Goal: Information Seeking & Learning: Learn about a topic

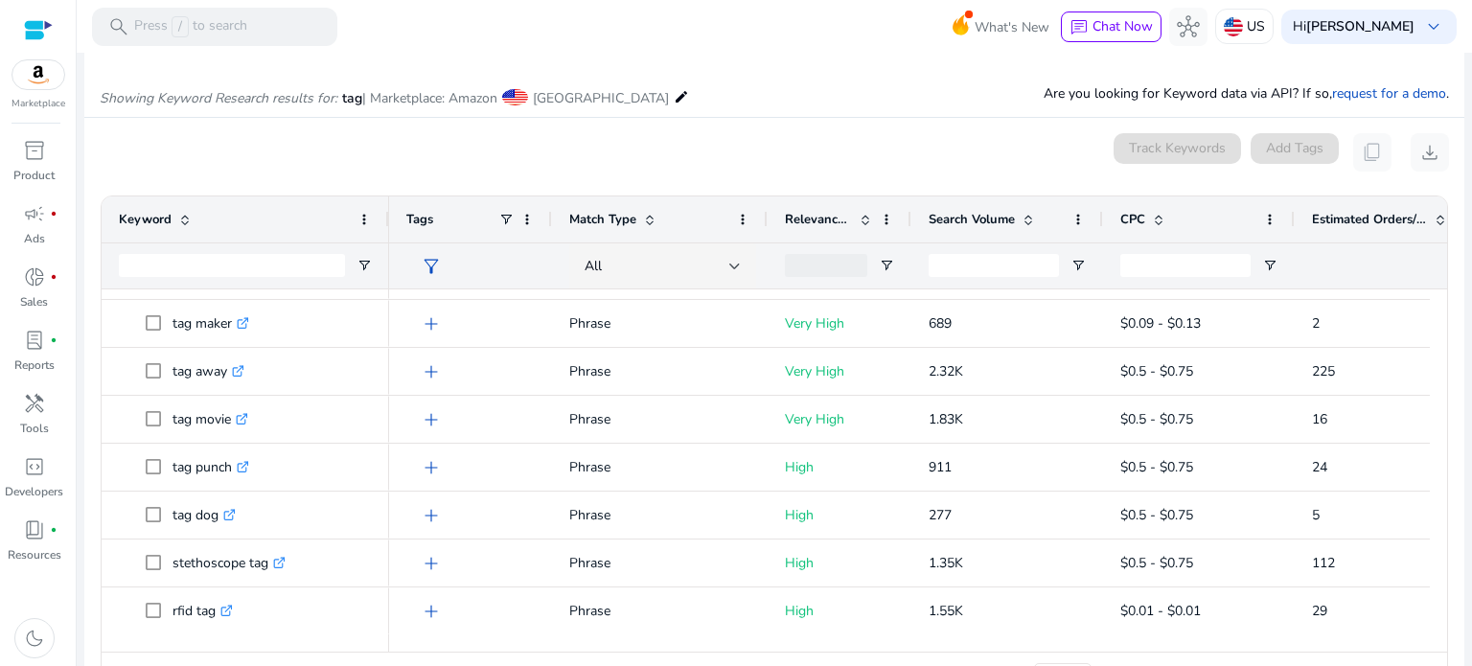
scroll to position [246, 0]
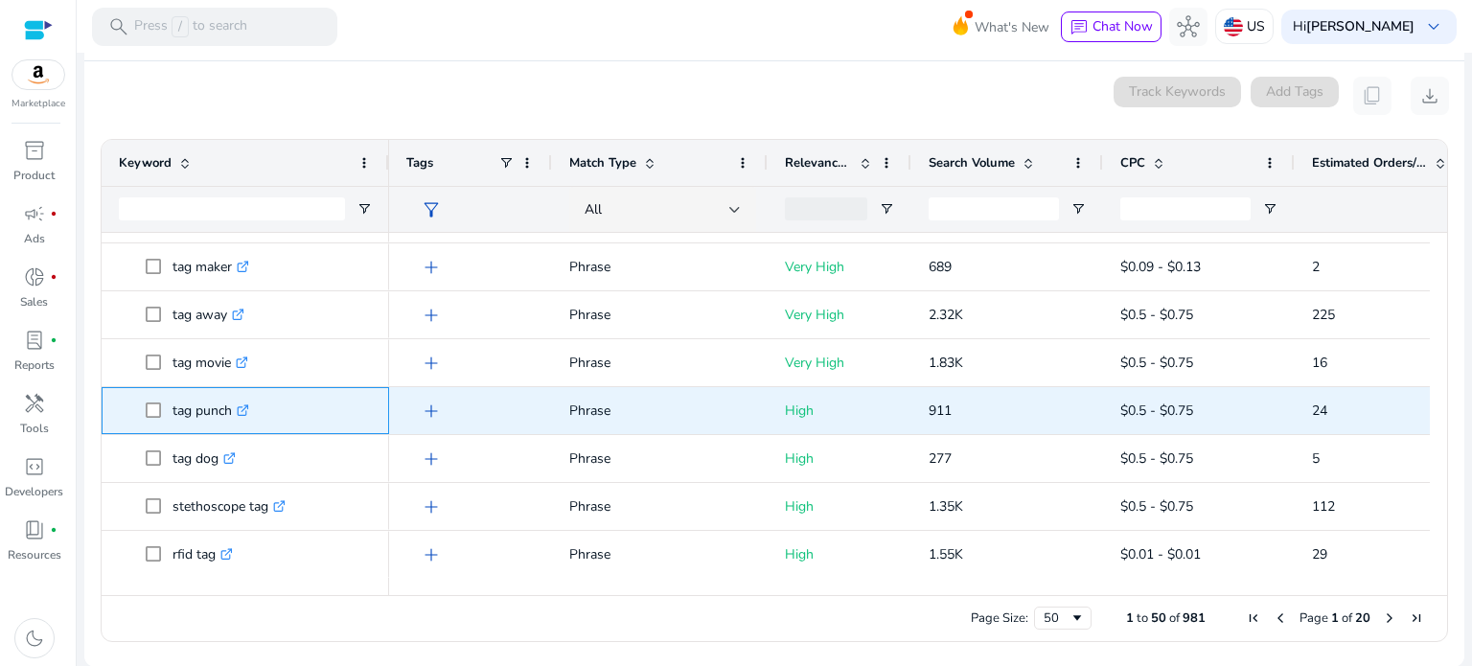
click at [245, 407] on icon ".st0{fill:#2c8af8}" at bounding box center [243, 410] width 12 height 12
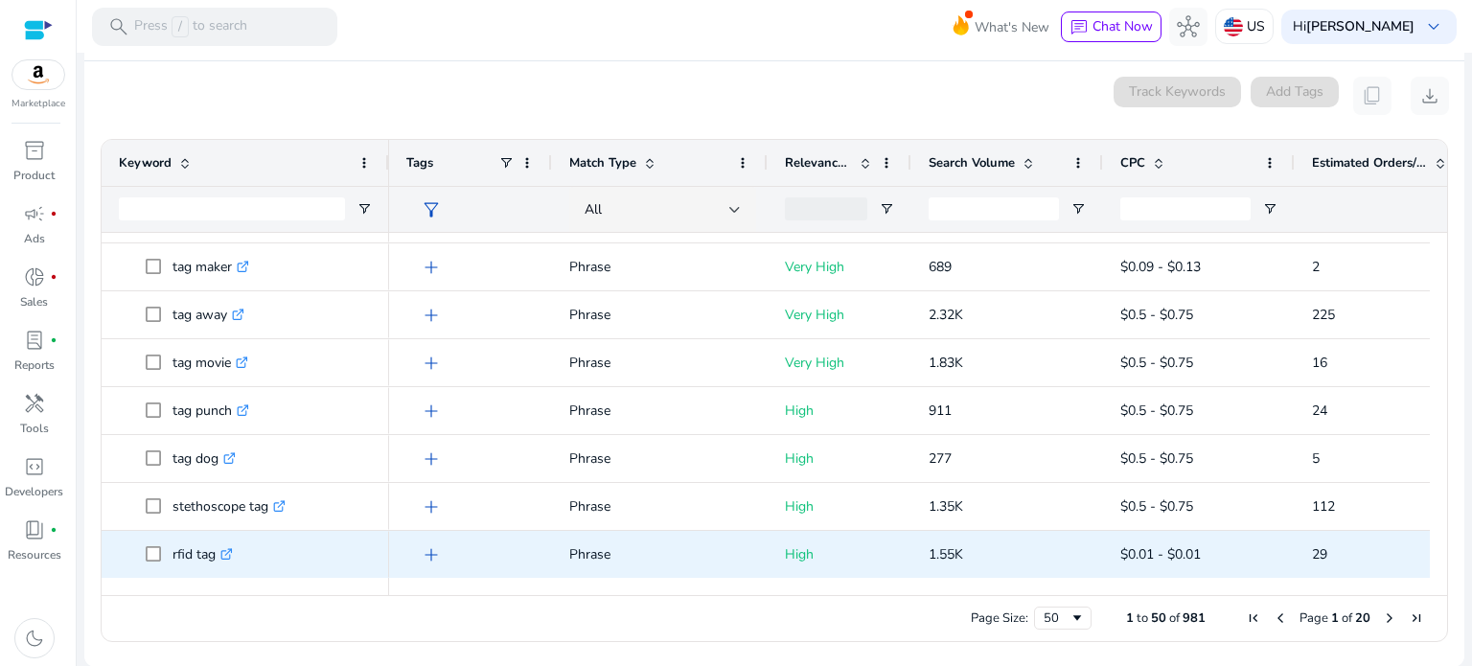
click at [228, 552] on icon ".st0{fill:#2c8af8}" at bounding box center [226, 554] width 12 height 12
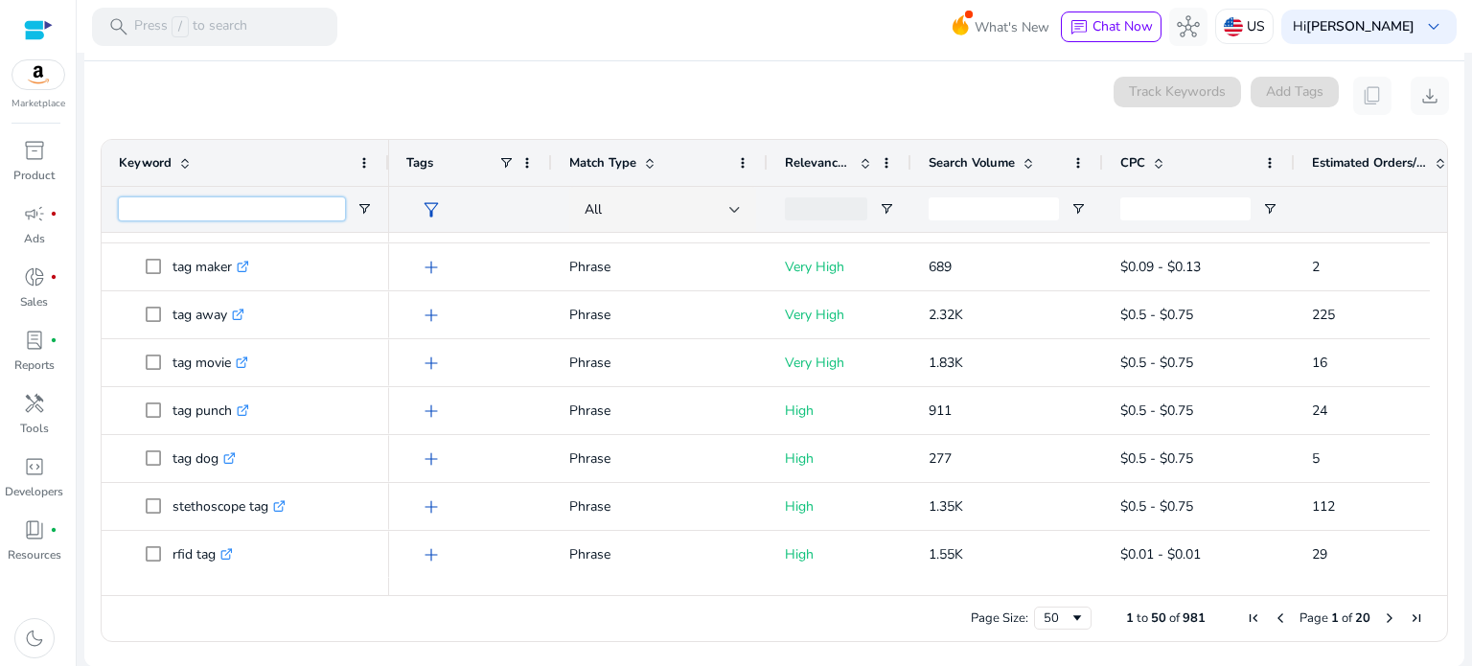
click at [214, 206] on input "Keyword Filter Input" at bounding box center [232, 208] width 226 height 23
type input "*******"
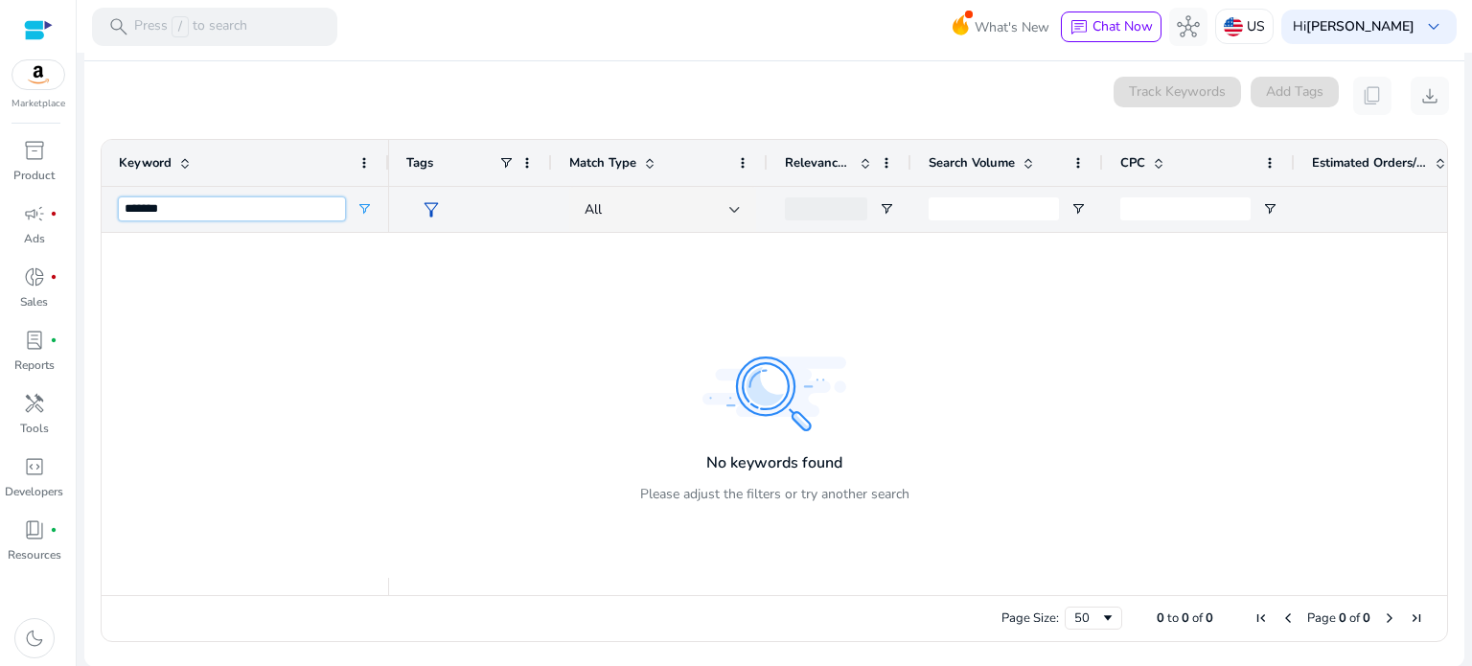
click at [214, 206] on input "*******" at bounding box center [232, 208] width 226 height 23
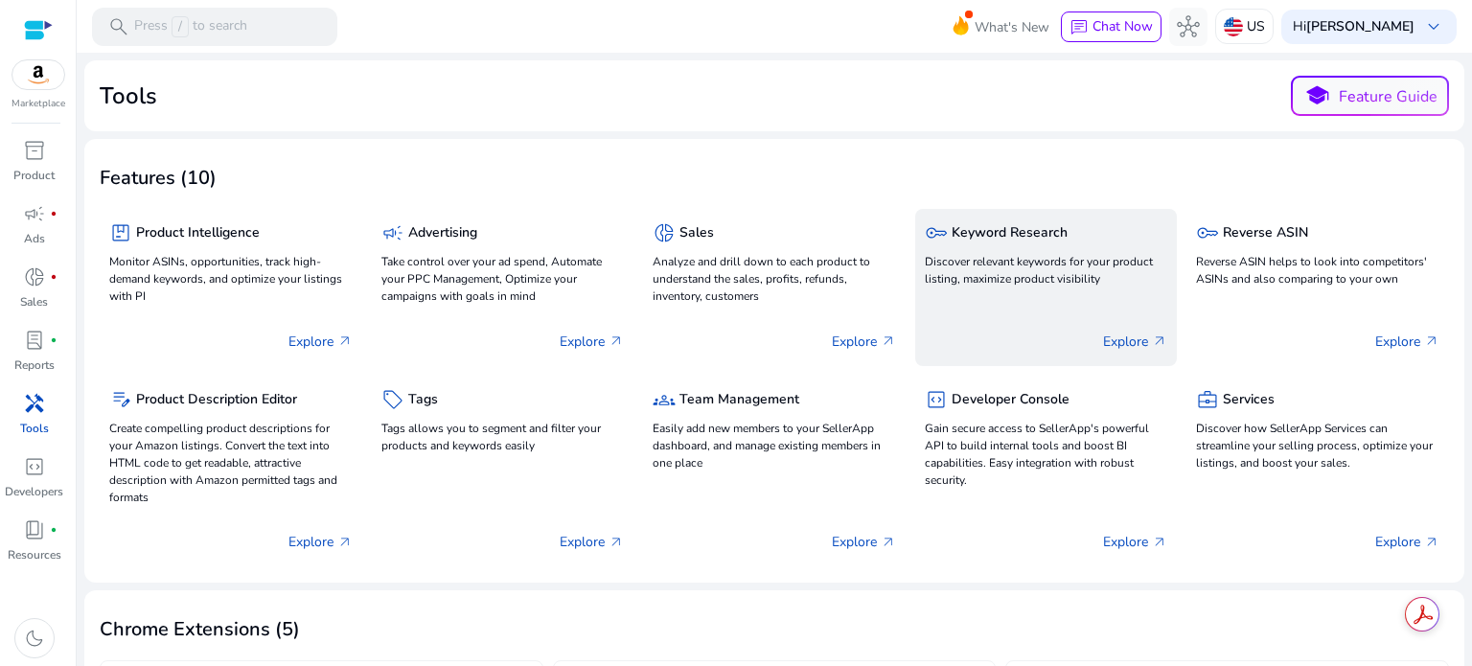
click at [1134, 341] on p "Explore arrow_outward" at bounding box center [1135, 342] width 64 height 20
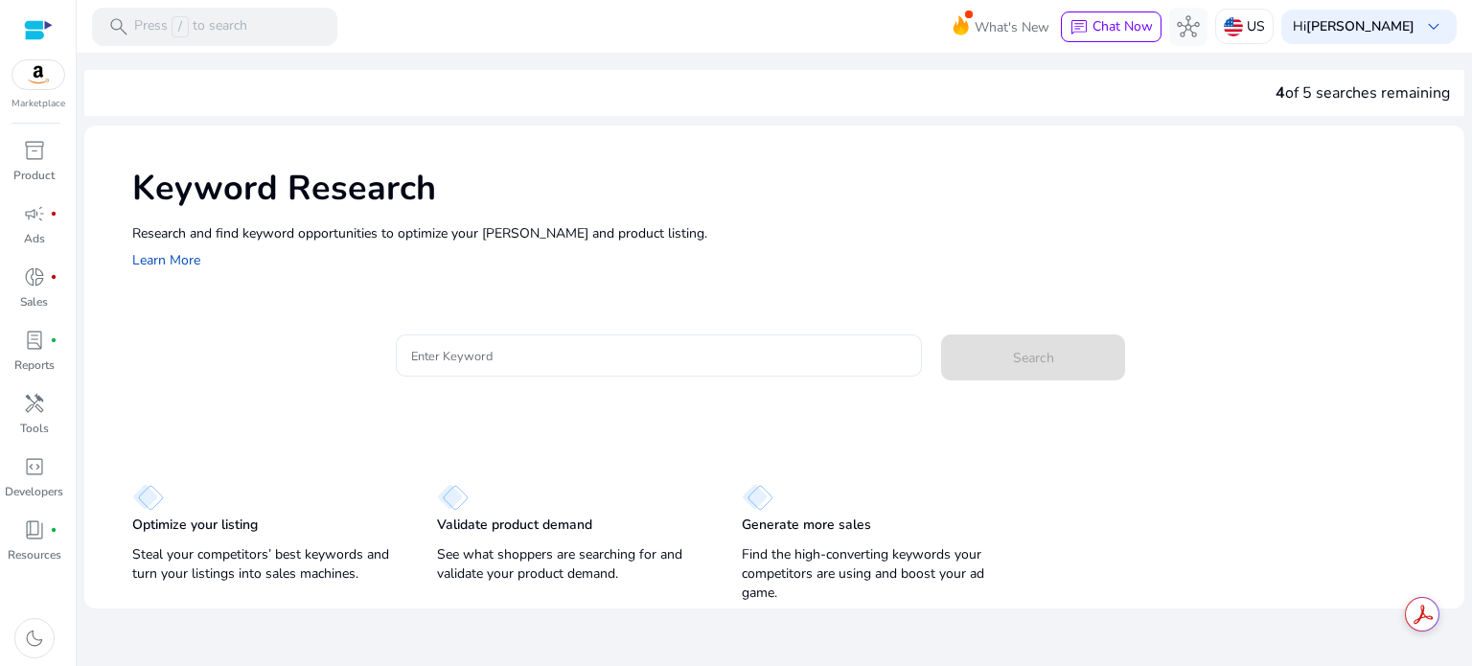
click at [486, 351] on input "Enter Keyword" at bounding box center [659, 355] width 496 height 21
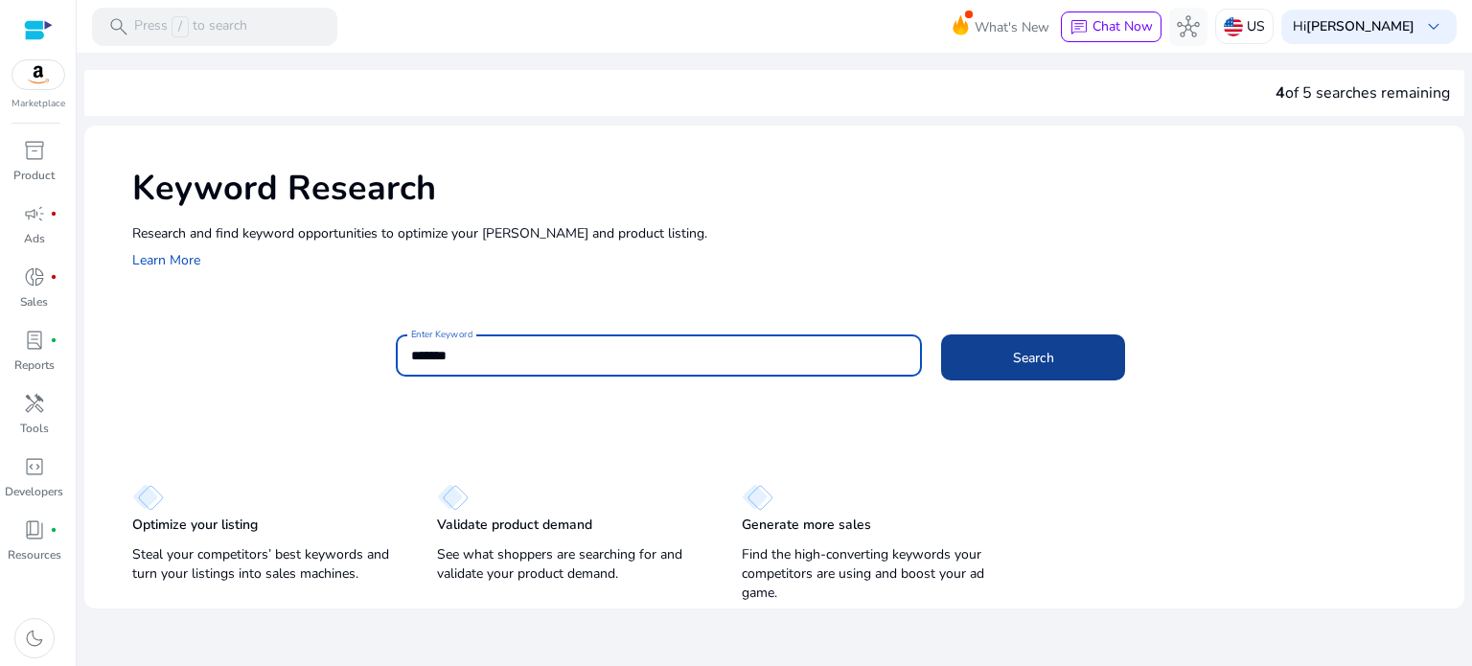
type input "*******"
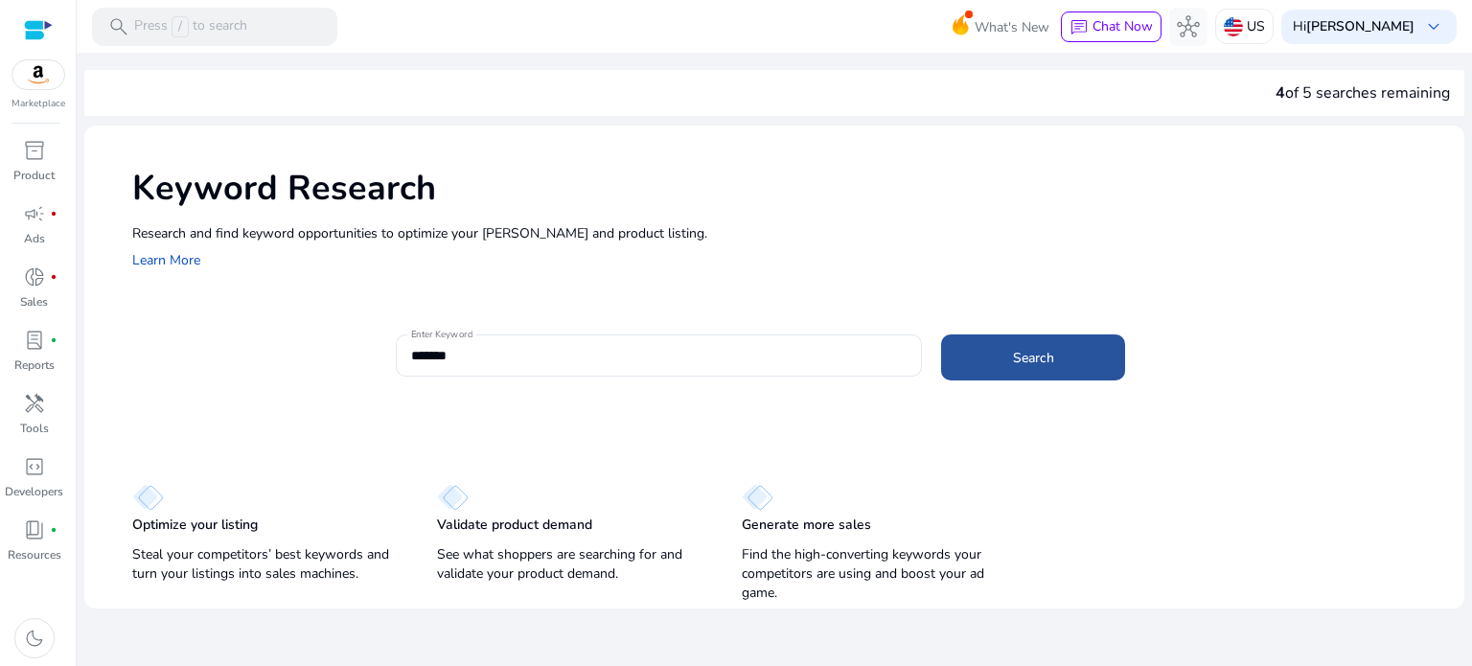
click at [1059, 364] on span at bounding box center [1033, 357] width 184 height 46
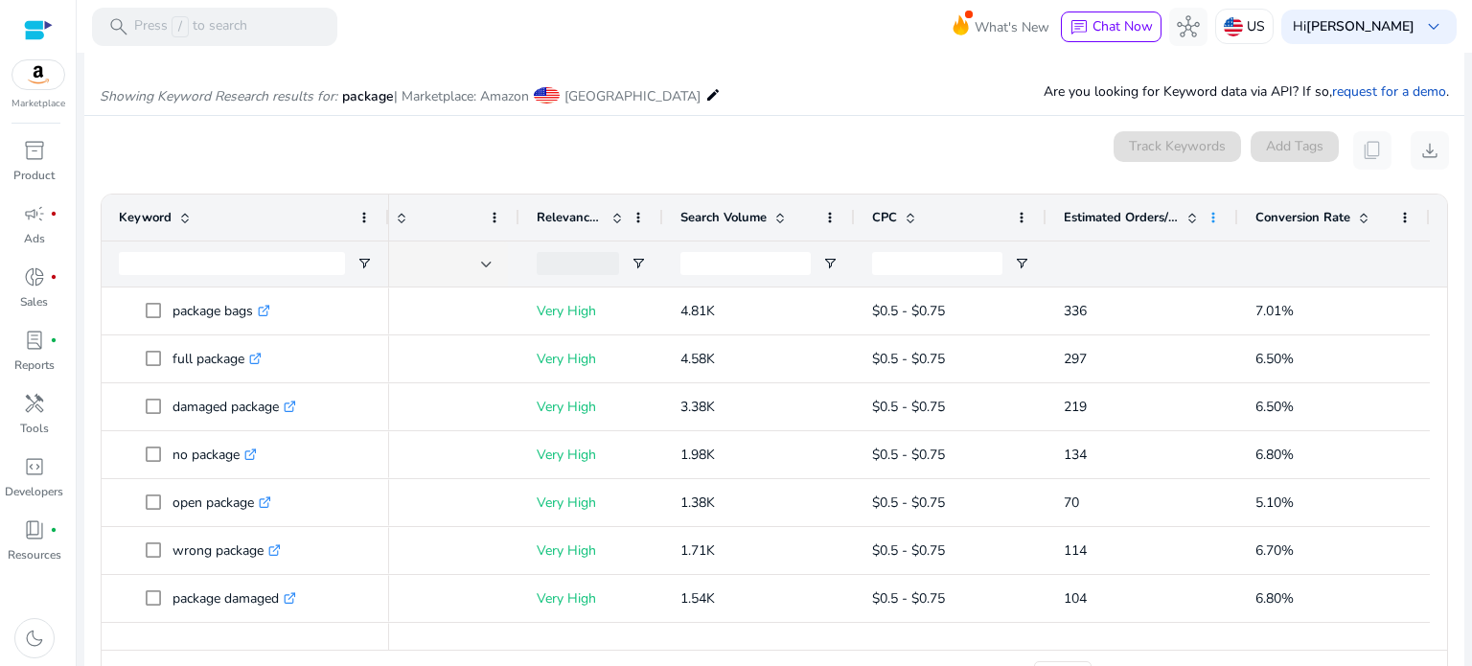
click at [1206, 216] on span at bounding box center [1213, 217] width 15 height 15
click at [848, 64] on div "Showing Keyword Research results for: package | Marketplace: Amazon [GEOGRAPHIC…" at bounding box center [774, 75] width 1380 height 79
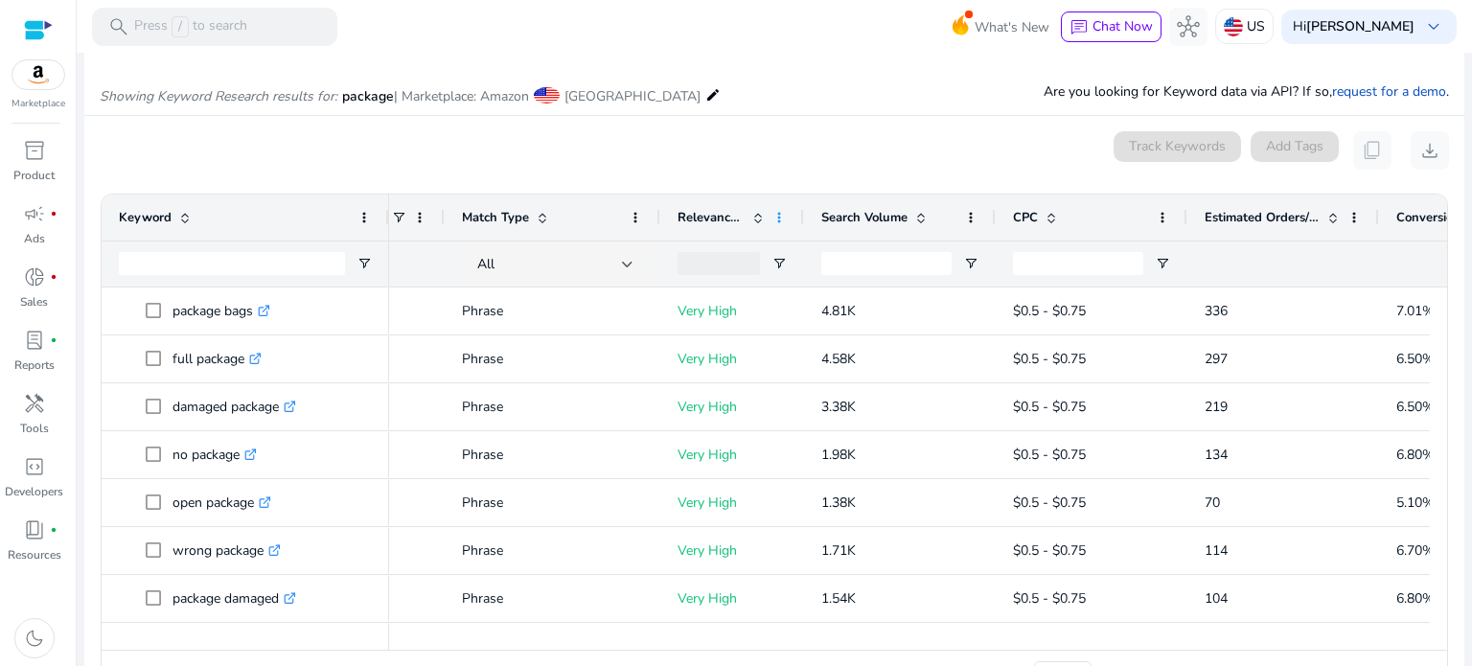
click at [777, 214] on span at bounding box center [779, 217] width 15 height 15
click at [708, 215] on span "Relevance Score" at bounding box center [711, 217] width 67 height 17
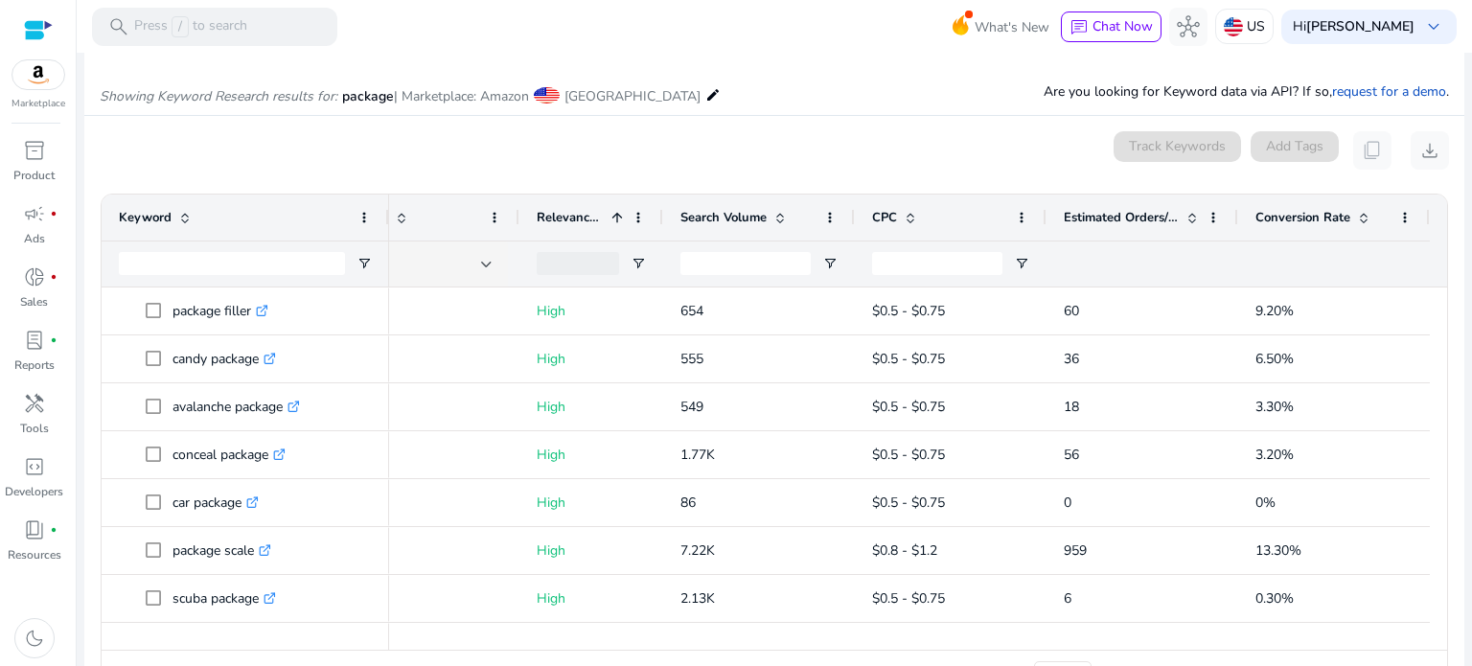
drag, startPoint x: 1259, startPoint y: 639, endPoint x: 560, endPoint y: 656, distance: 699.8
click at [560, 656] on div "Drag here to set row groups Drag here to set column labels Keyword Tags 1" at bounding box center [775, 445] width 1348 height 503
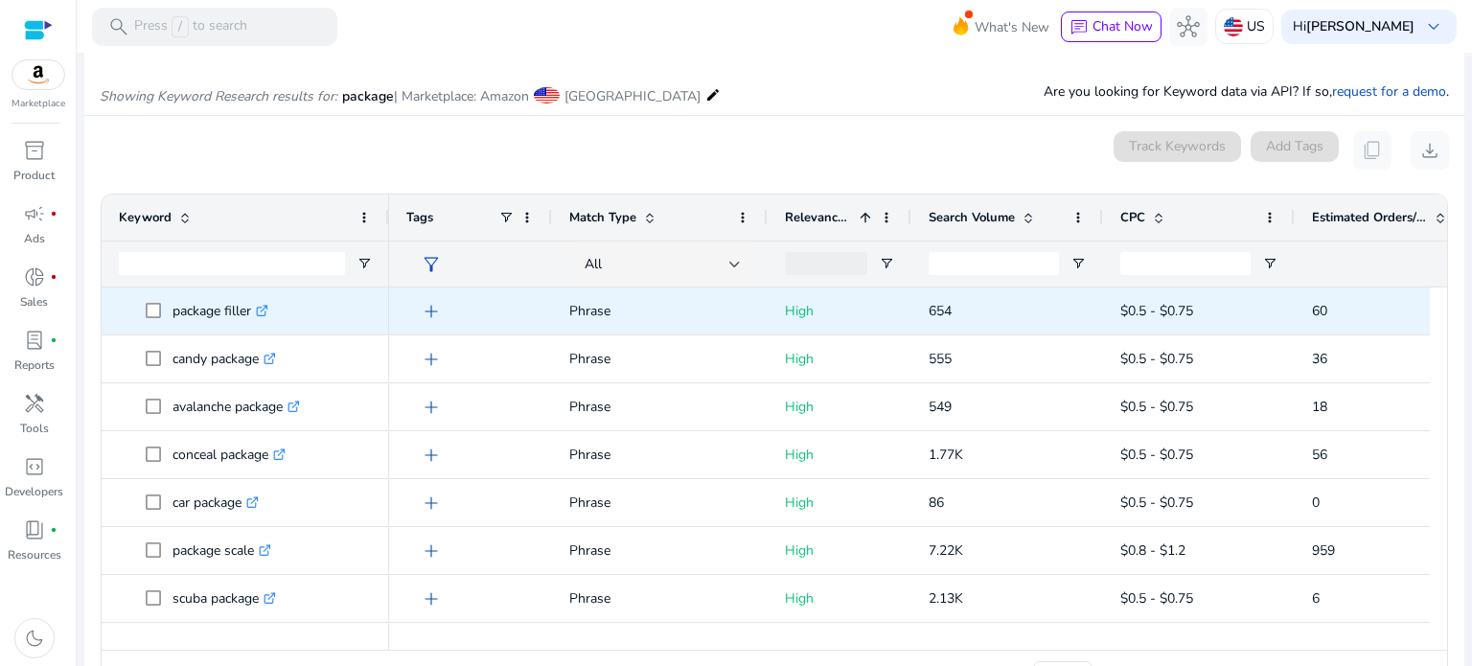
click at [266, 311] on icon at bounding box center [264, 308] width 7 height 7
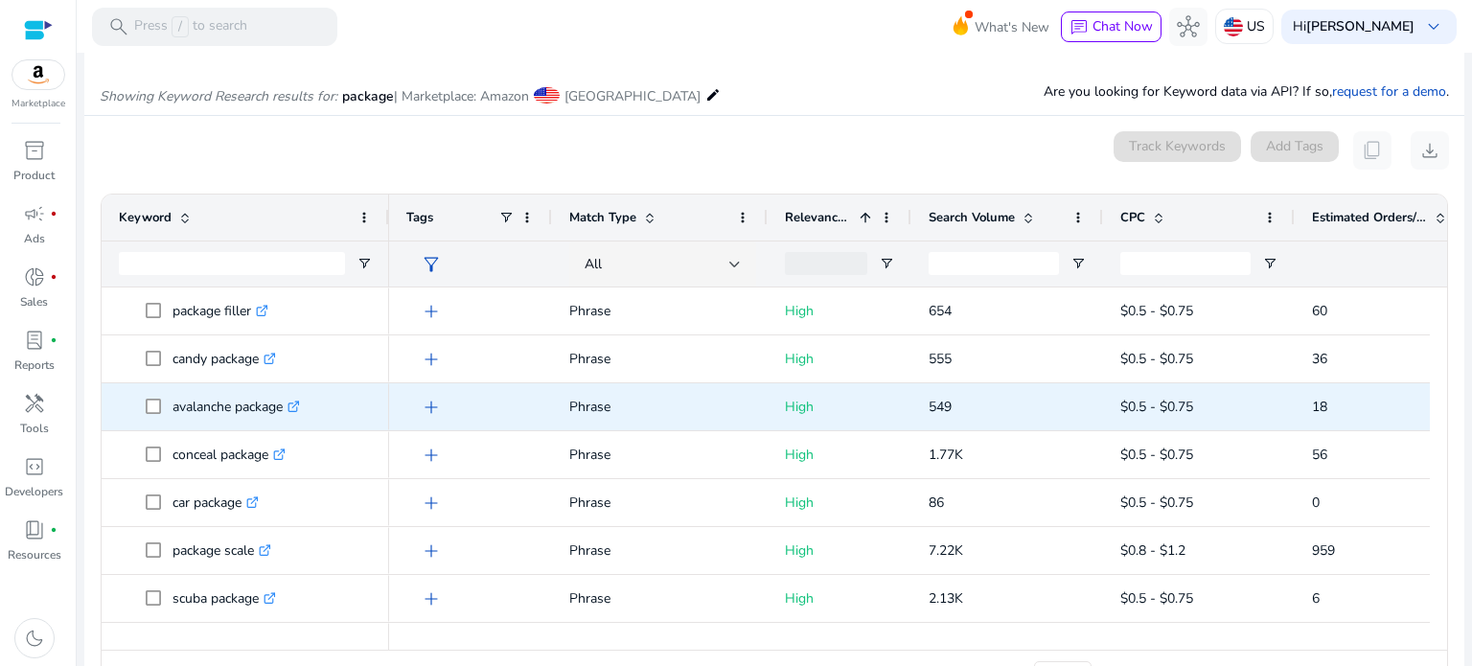
click at [298, 405] on icon ".st0{fill:#2c8af8}" at bounding box center [294, 407] width 12 height 12
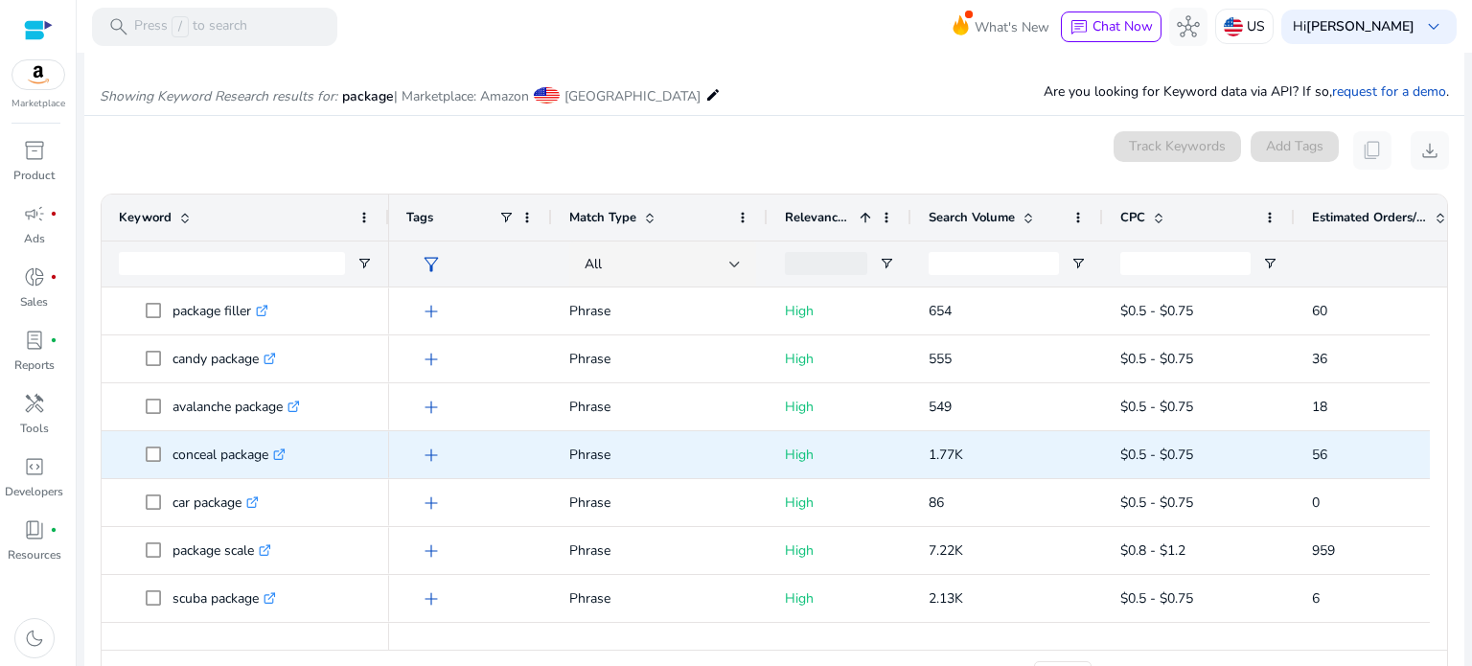
click at [285, 456] on icon ".st0{fill:#2c8af8}" at bounding box center [279, 455] width 12 height 12
